Goal: Find specific page/section: Find specific page/section

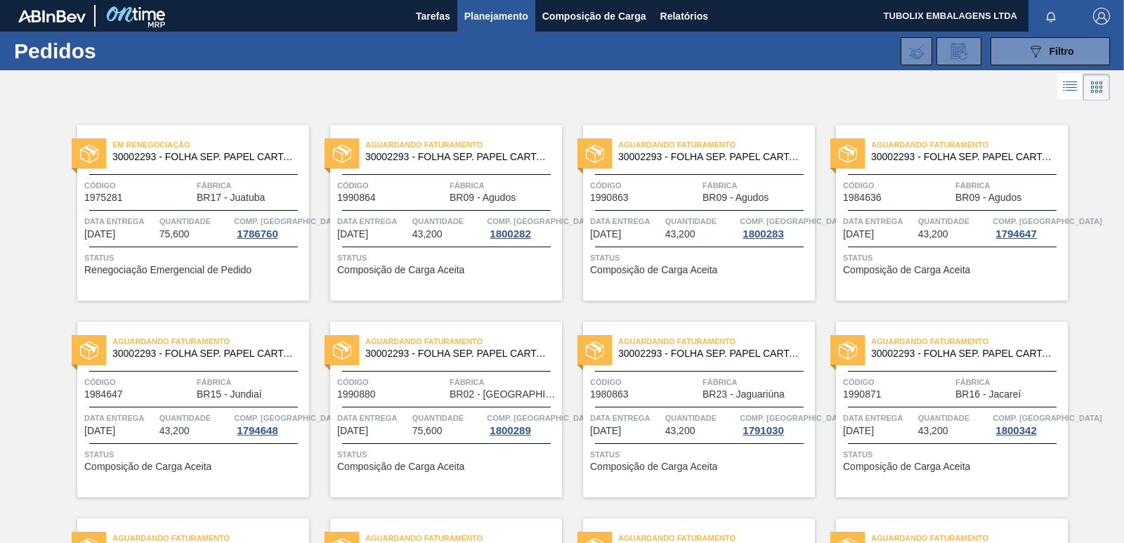
click at [185, 190] on span "Código" at bounding box center [138, 185] width 109 height 14
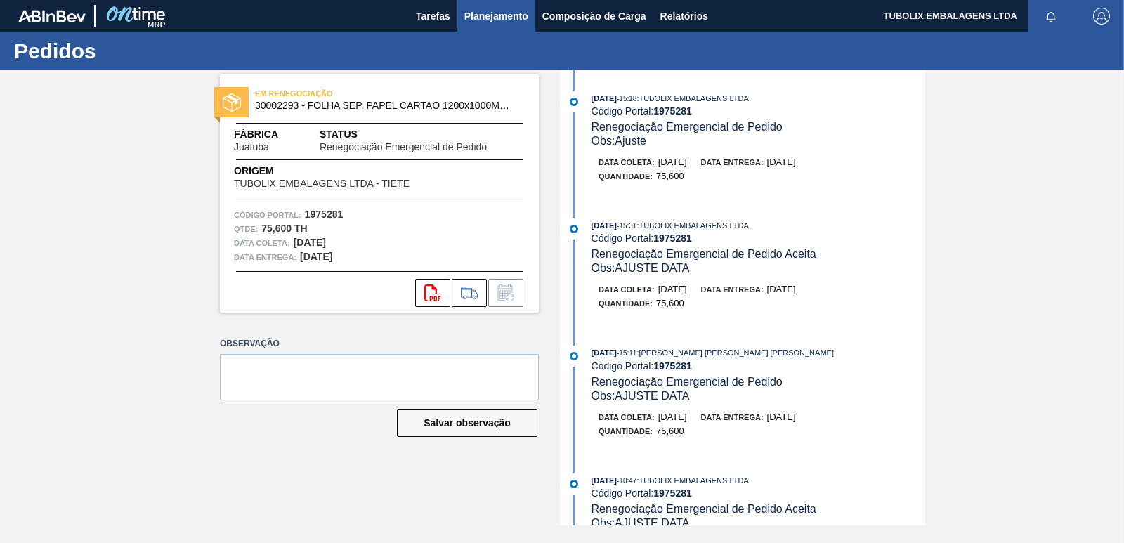
click at [503, 15] on span "Planejamento" at bounding box center [496, 16] width 64 height 17
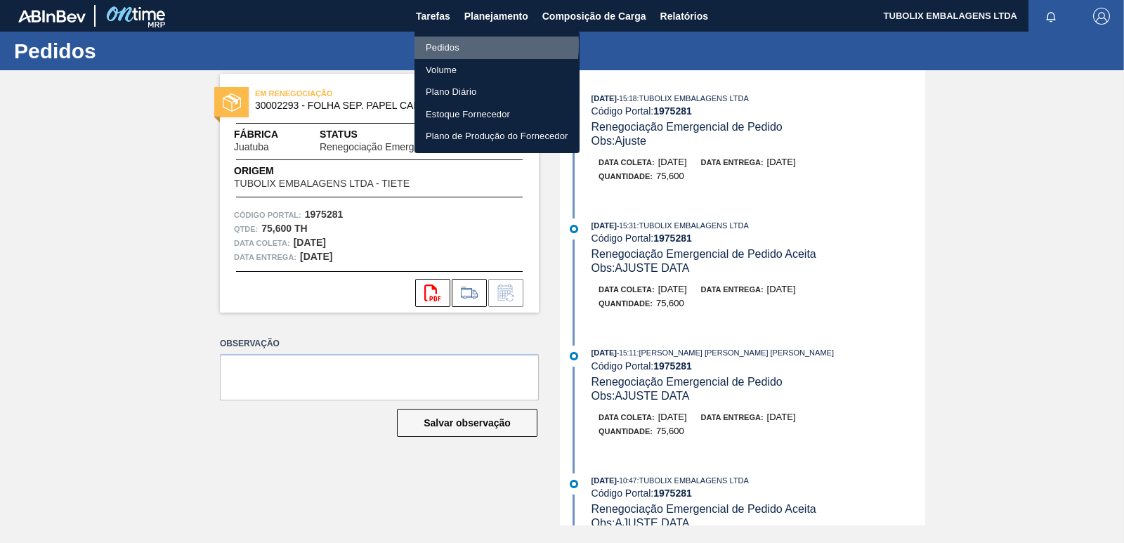
click at [450, 45] on li "Pedidos" at bounding box center [496, 48] width 165 height 22
